Goal: Check status: Check status

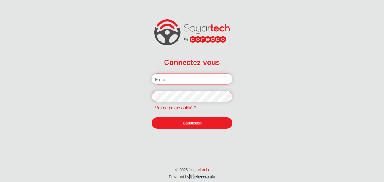
type input "[PERSON_NAME][EMAIL_ADDRESS][DOMAIN_NAME]"
click at [196, 124] on link "Connexion" at bounding box center [191, 122] width 81 height 11
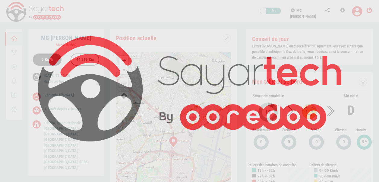
scroll to position [29, 0]
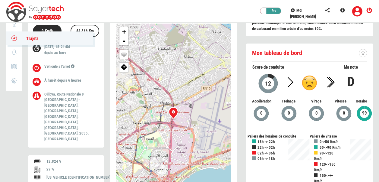
click at [16, 42] on link "Trajets" at bounding box center [49, 38] width 87 height 14
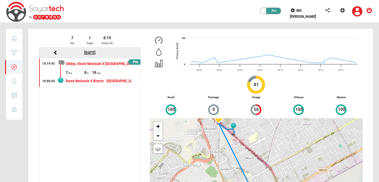
click at [86, 53] on link "06/10/2025" at bounding box center [89, 52] width 11 height 5
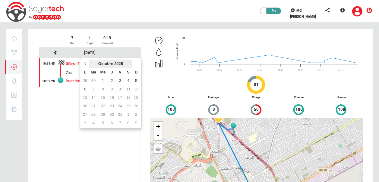
click at [100, 66] on th "Octobre 2025" at bounding box center [111, 63] width 44 height 8
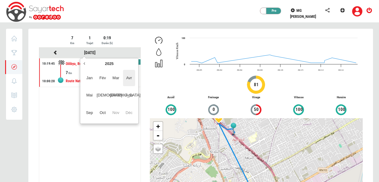
click at [126, 80] on span "Avr" at bounding box center [129, 78] width 12 height 16
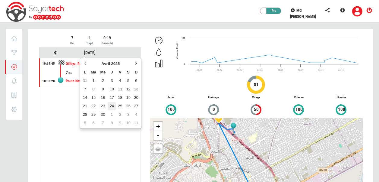
click at [114, 108] on td "24" at bounding box center [112, 106] width 8 height 8
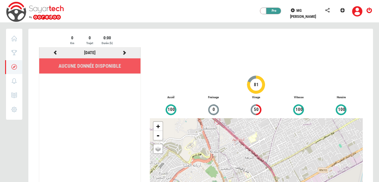
click at [125, 53] on icon at bounding box center [124, 52] width 5 height 4
click at [57, 54] on icon at bounding box center [55, 52] width 5 height 4
click at [57, 54] on div at bounding box center [200, 132] width 345 height 207
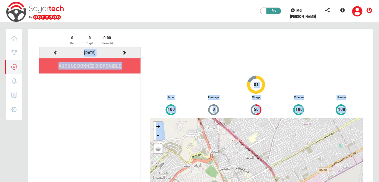
click at [57, 54] on icon at bounding box center [55, 52] width 5 height 4
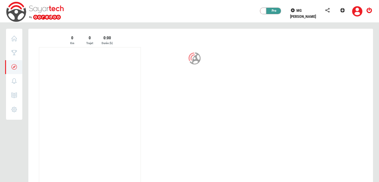
click at [57, 54] on div at bounding box center [200, 132] width 345 height 206
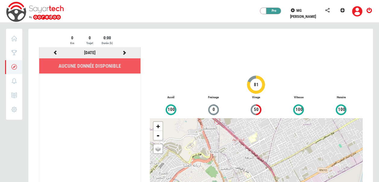
click at [57, 54] on icon at bounding box center [55, 52] width 5 height 4
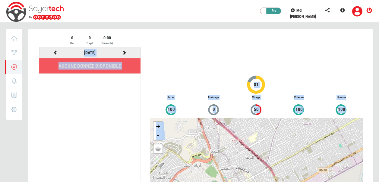
click at [57, 54] on icon at bounding box center [55, 52] width 5 height 4
